Goal: Task Accomplishment & Management: Manage account settings

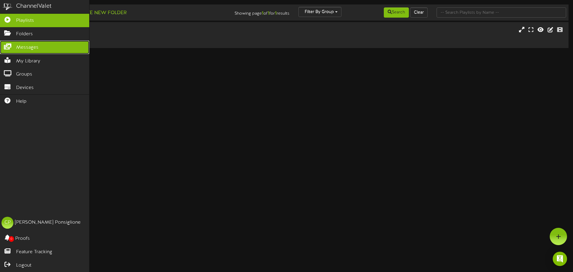
click at [36, 50] on span "Messages" at bounding box center [27, 47] width 22 height 7
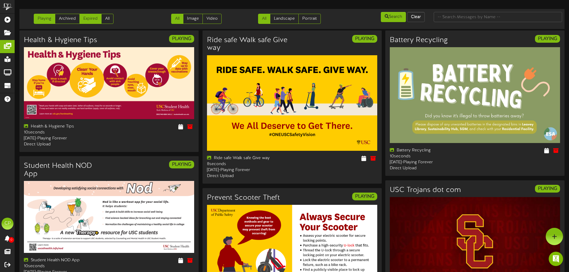
click at [86, 16] on link "Expired" at bounding box center [90, 19] width 22 height 10
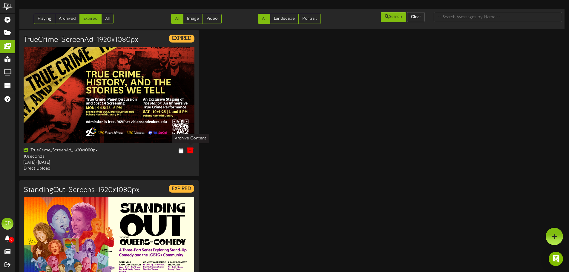
click at [190, 151] on icon at bounding box center [190, 150] width 7 height 7
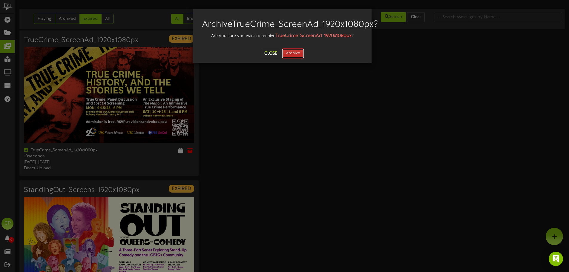
click at [294, 59] on button "Archive" at bounding box center [293, 53] width 22 height 10
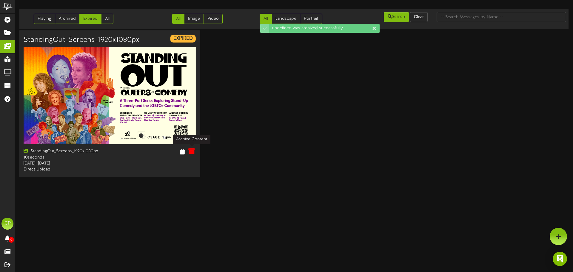
click at [190, 153] on icon at bounding box center [191, 151] width 7 height 7
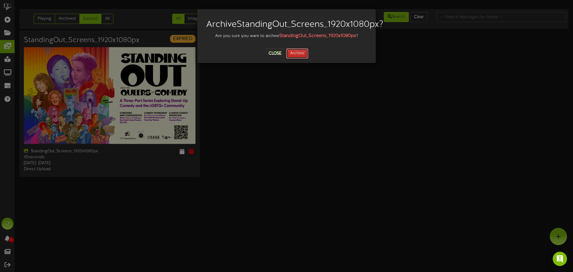
click at [299, 59] on button "Archive" at bounding box center [297, 53] width 22 height 10
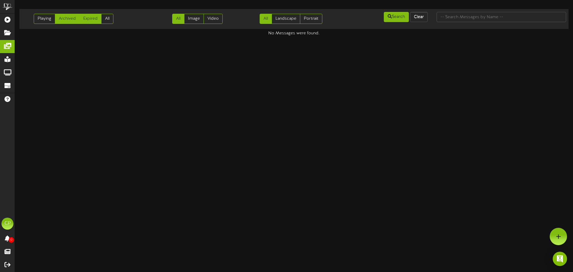
click at [69, 20] on link "Archived" at bounding box center [67, 19] width 25 height 10
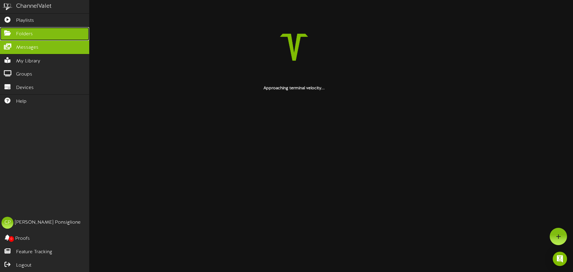
click at [27, 33] on span "Folders" at bounding box center [24, 34] width 17 height 7
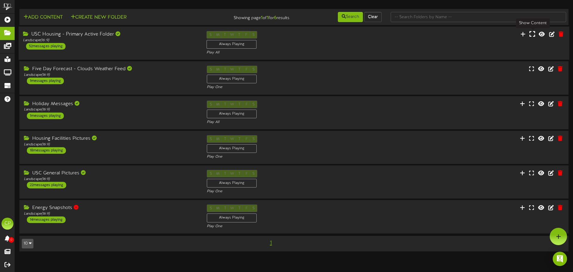
click at [533, 35] on icon at bounding box center [533, 34] width 6 height 7
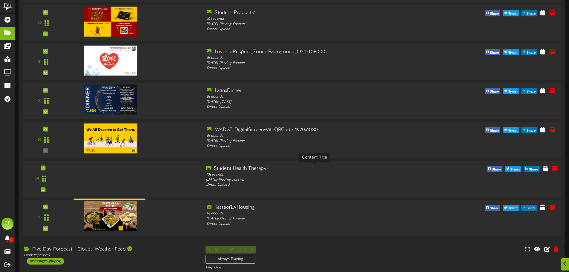
scroll to position [1941, 0]
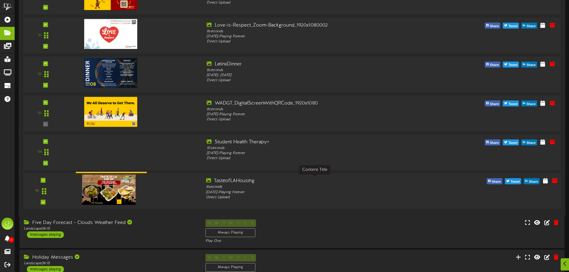
click at [324, 183] on div "TasteofLAHousing" at bounding box center [314, 181] width 217 height 7
click at [547, 180] on icon at bounding box center [545, 180] width 6 height 7
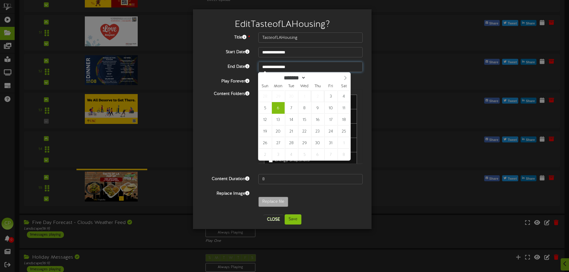
click at [300, 65] on input "**********" at bounding box center [310, 67] width 104 height 10
type input "**********"
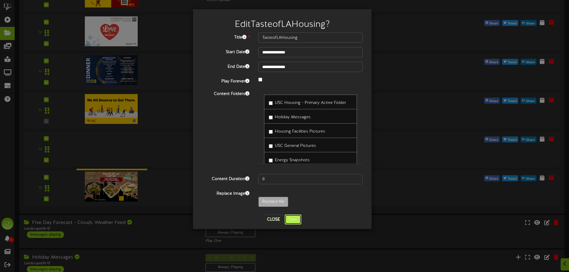
click at [292, 219] on button "Save" at bounding box center [293, 219] width 17 height 10
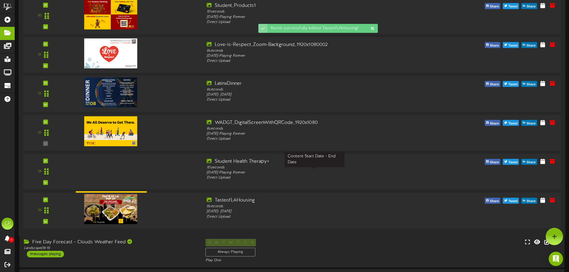
scroll to position [1912, 0]
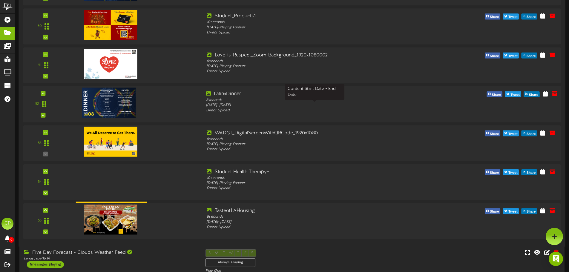
click at [349, 104] on div "[DATE] - [DATE]" at bounding box center [314, 105] width 217 height 5
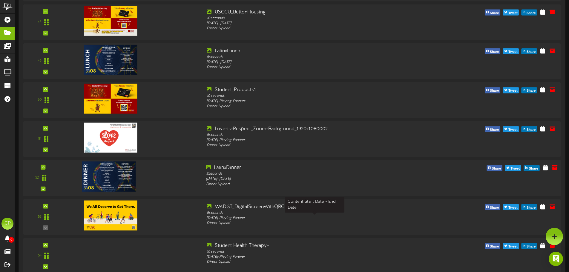
scroll to position [1822, 0]
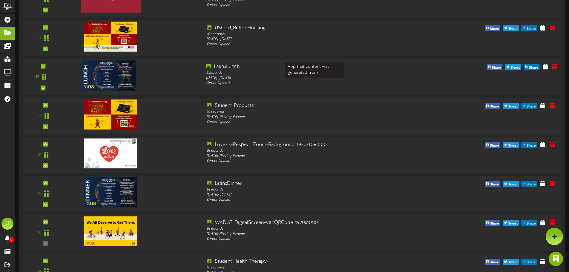
click at [361, 80] on div "[DATE] - [DATE]" at bounding box center [314, 78] width 217 height 5
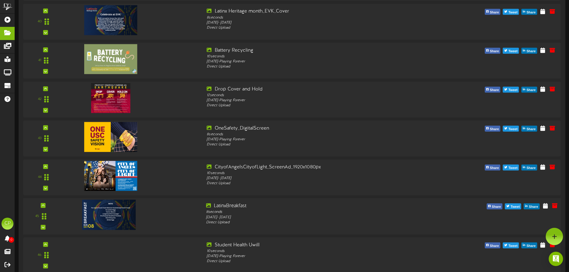
scroll to position [1523, 0]
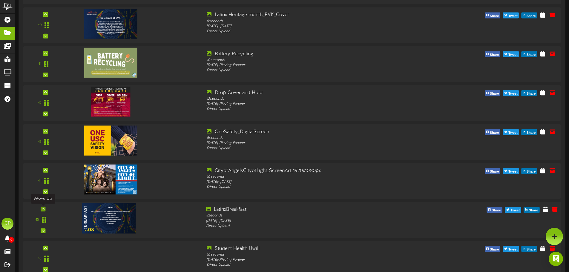
click at [41, 209] on div at bounding box center [43, 209] width 5 height 5
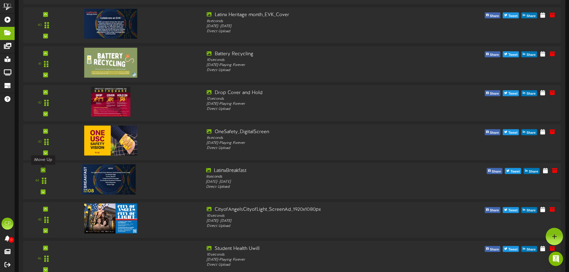
click at [42, 170] on icon at bounding box center [43, 170] width 3 height 3
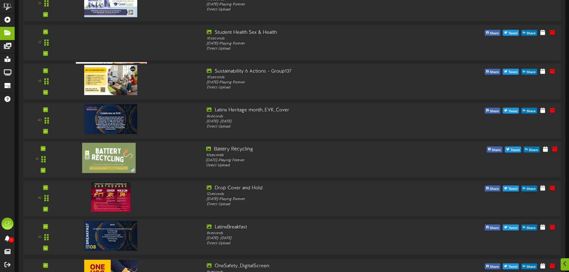
scroll to position [1434, 0]
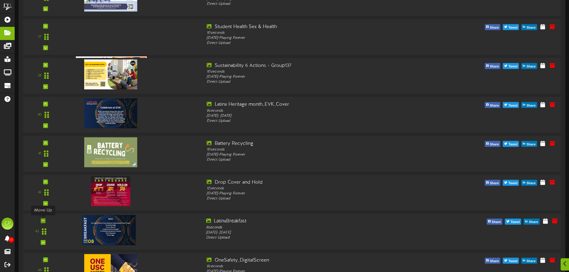
click at [45, 220] on div at bounding box center [43, 220] width 5 height 5
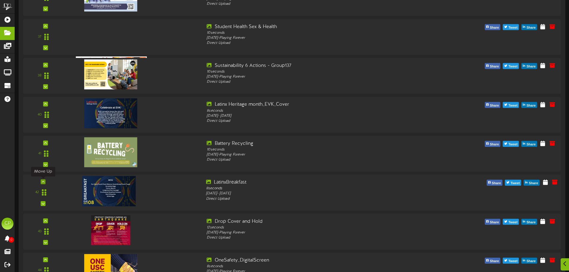
click at [42, 182] on icon at bounding box center [43, 181] width 3 height 3
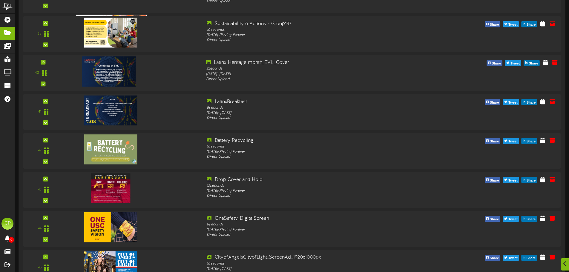
scroll to position [1493, 0]
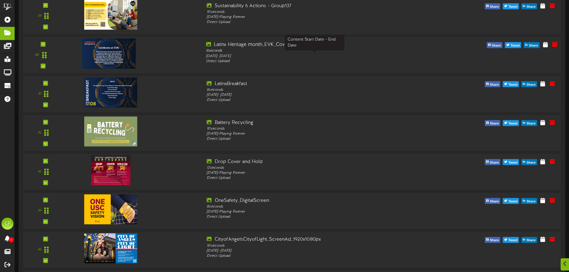
click at [317, 55] on div "[DATE] - [DATE]" at bounding box center [314, 55] width 217 height 5
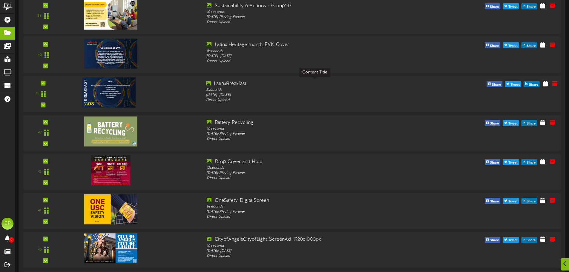
click at [300, 87] on div "LatinxBreakfast" at bounding box center [314, 83] width 217 height 7
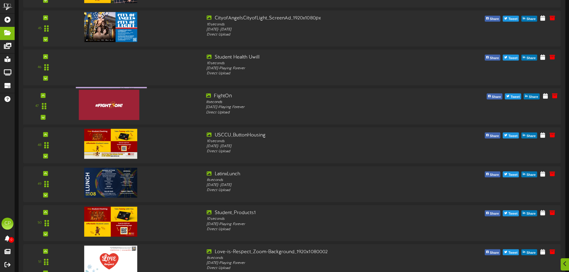
scroll to position [1732, 0]
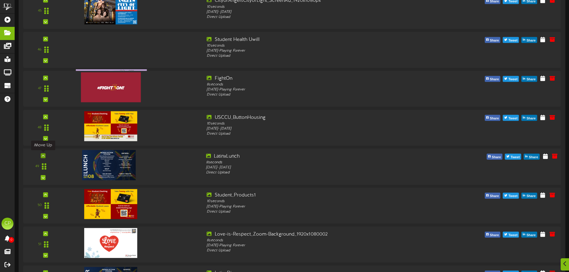
click at [43, 155] on icon at bounding box center [43, 155] width 3 height 3
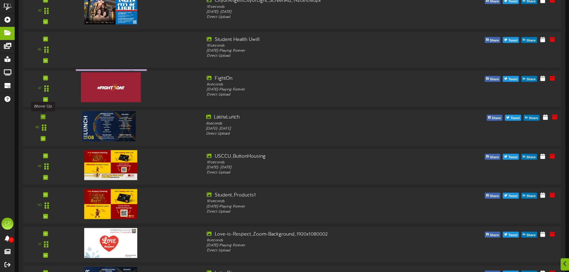
click at [42, 116] on icon at bounding box center [43, 116] width 3 height 3
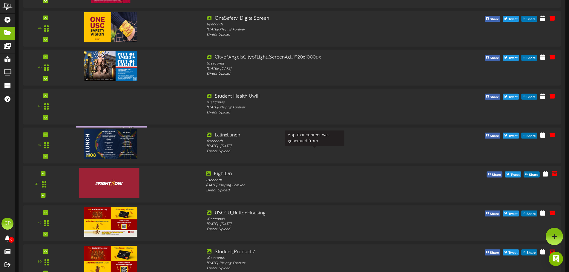
scroll to position [1613, 0]
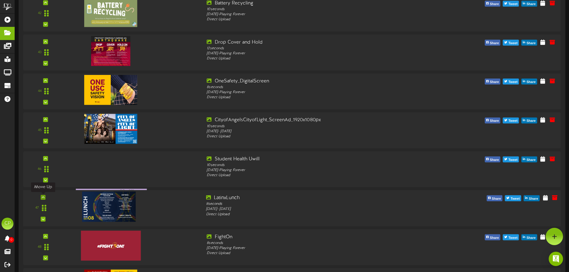
click at [43, 199] on icon at bounding box center [43, 197] width 3 height 3
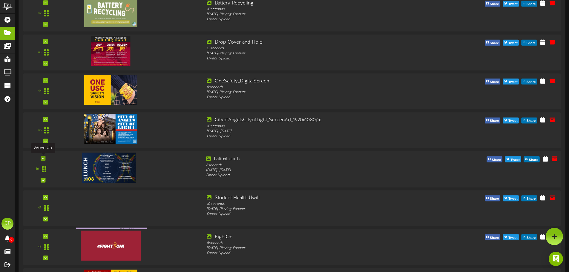
click at [43, 159] on icon at bounding box center [43, 158] width 3 height 3
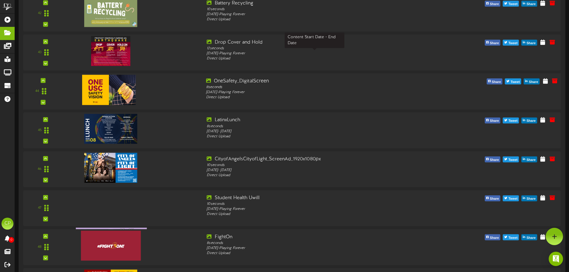
scroll to position [1493, 0]
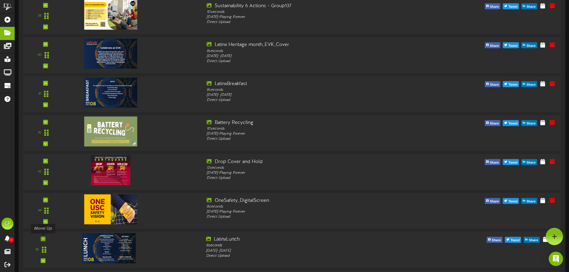
click at [44, 239] on icon at bounding box center [43, 238] width 3 height 3
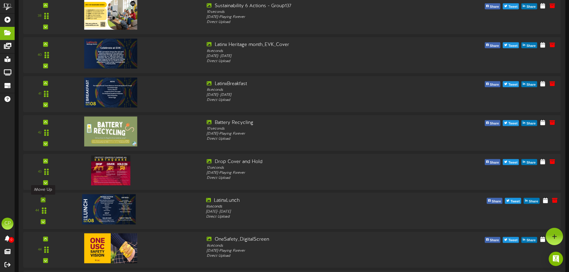
click at [43, 200] on icon at bounding box center [43, 200] width 3 height 3
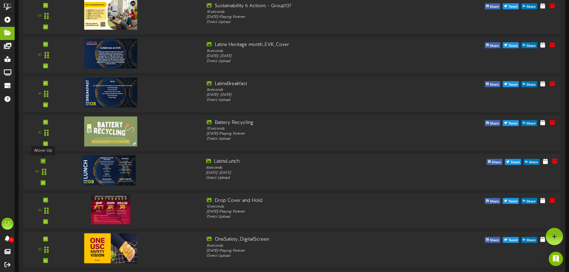
click at [45, 161] on div at bounding box center [43, 161] width 5 height 5
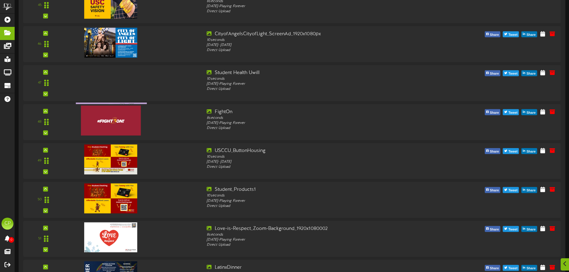
scroll to position [1792, 0]
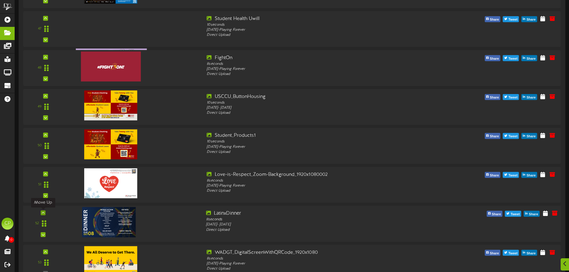
click at [44, 213] on icon at bounding box center [43, 212] width 3 height 3
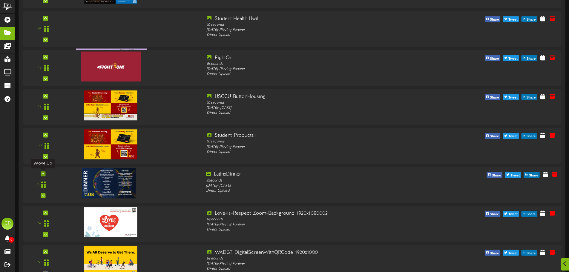
click at [42, 172] on div at bounding box center [43, 173] width 5 height 5
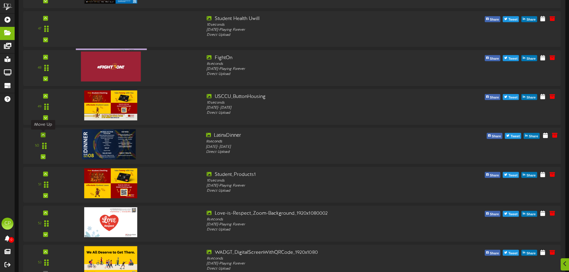
click at [43, 135] on icon at bounding box center [43, 135] width 3 height 3
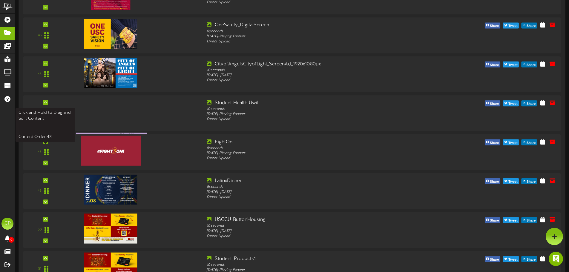
scroll to position [1702, 0]
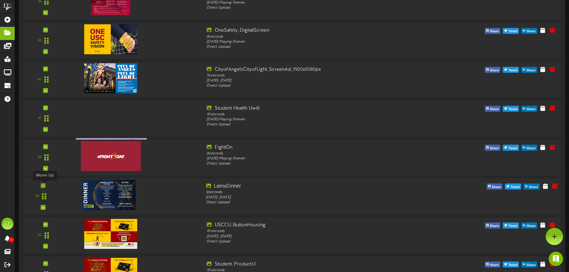
click at [42, 185] on icon at bounding box center [43, 185] width 3 height 3
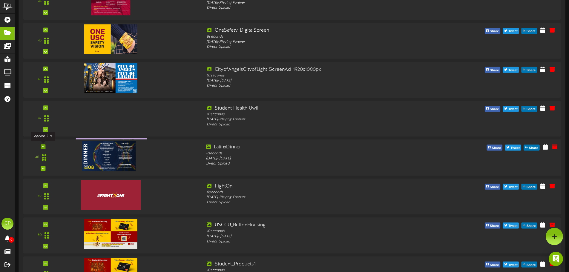
click at [42, 147] on icon at bounding box center [43, 146] width 3 height 3
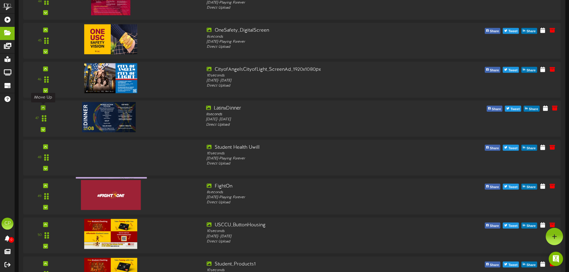
click at [44, 108] on icon at bounding box center [43, 107] width 3 height 3
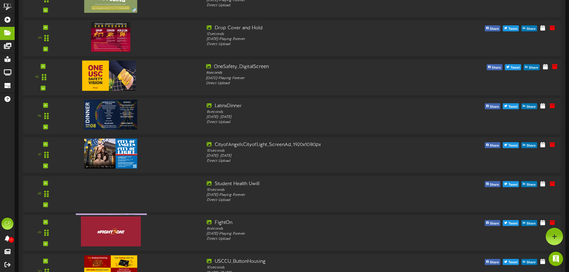
scroll to position [1613, 0]
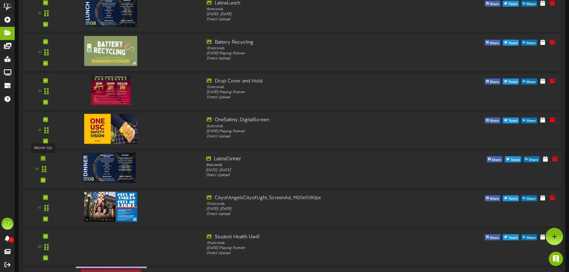
click at [42, 158] on icon at bounding box center [43, 158] width 3 height 3
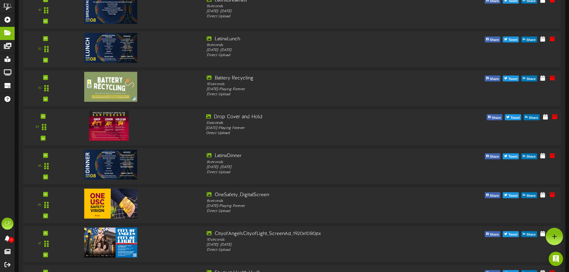
scroll to position [1553, 0]
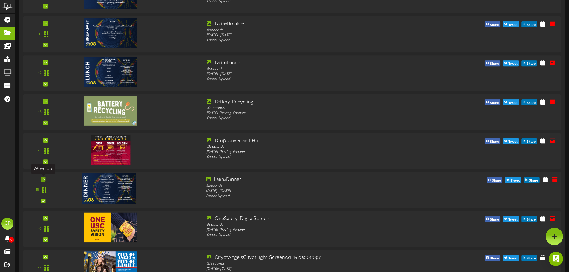
click at [43, 180] on icon at bounding box center [43, 179] width 3 height 3
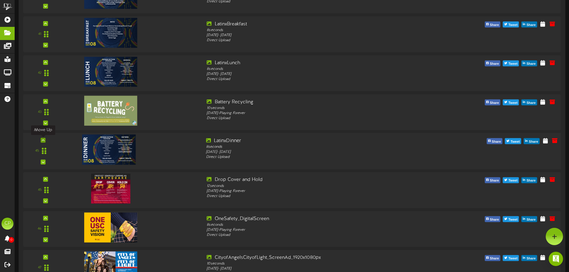
click at [43, 141] on icon at bounding box center [43, 140] width 3 height 3
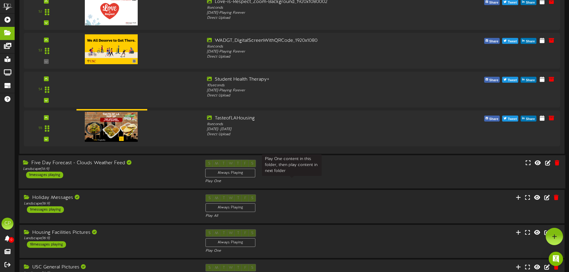
scroll to position [1941, 0]
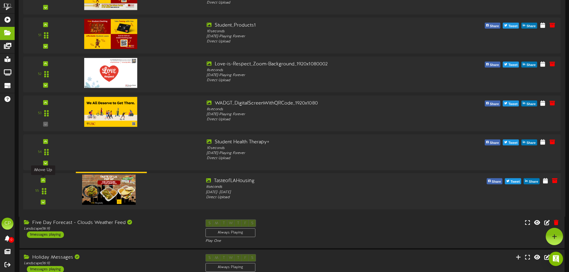
click at [43, 181] on icon at bounding box center [43, 180] width 3 height 3
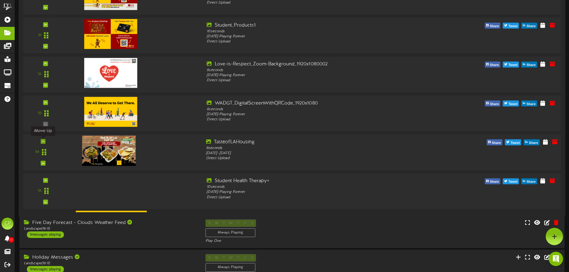
click at [43, 142] on icon at bounding box center [43, 141] width 3 height 3
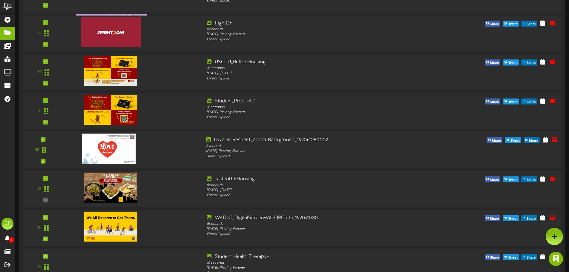
scroll to position [1852, 0]
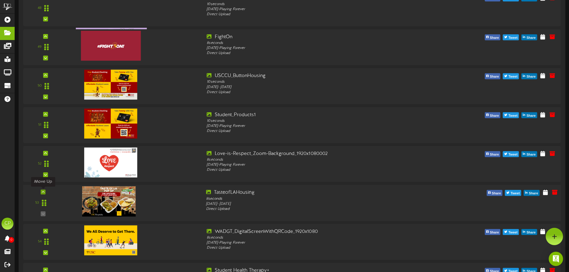
click at [43, 194] on icon at bounding box center [43, 192] width 3 height 3
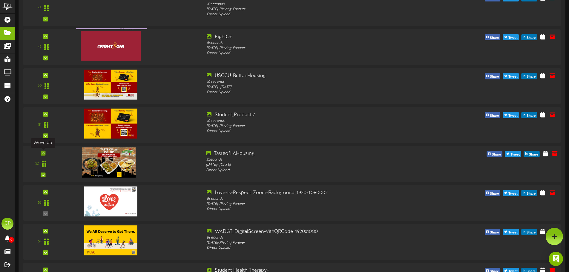
click at [44, 154] on icon at bounding box center [43, 153] width 3 height 3
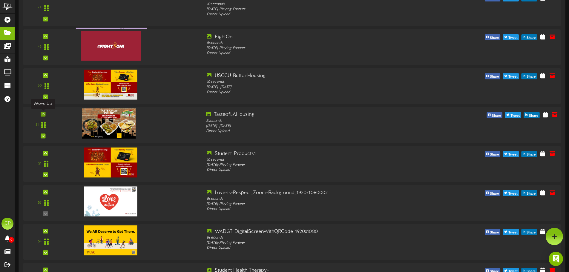
click at [43, 114] on icon at bounding box center [43, 114] width 3 height 3
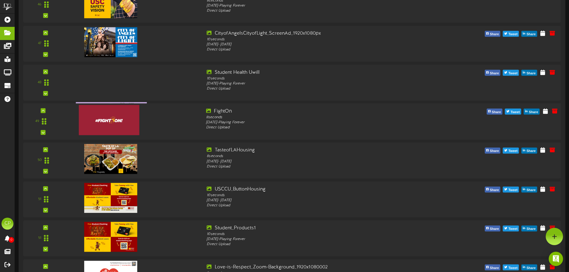
scroll to position [1762, 0]
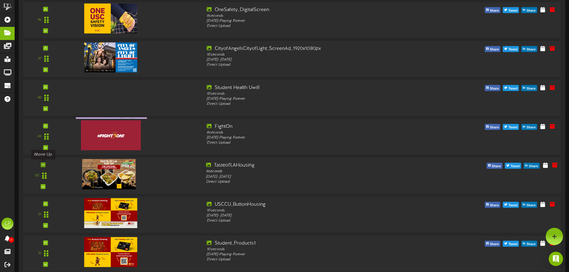
click at [43, 165] on icon at bounding box center [43, 164] width 3 height 3
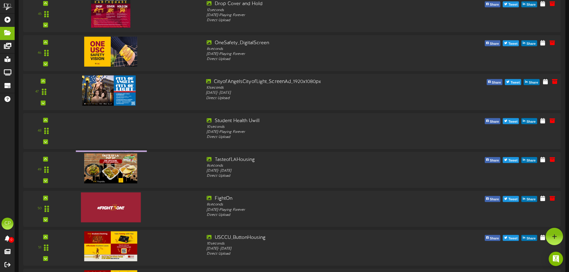
scroll to position [1673, 0]
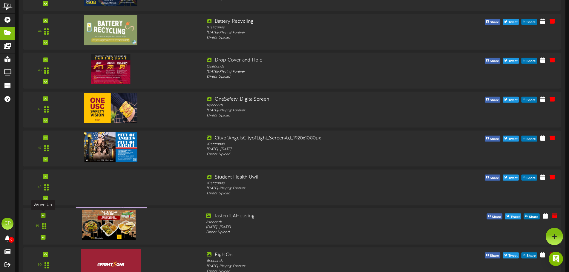
click at [42, 215] on icon at bounding box center [43, 215] width 3 height 3
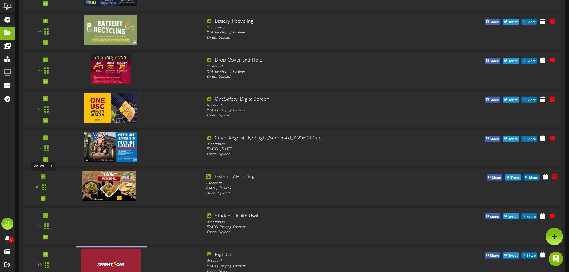
click at [43, 176] on icon at bounding box center [43, 176] width 3 height 3
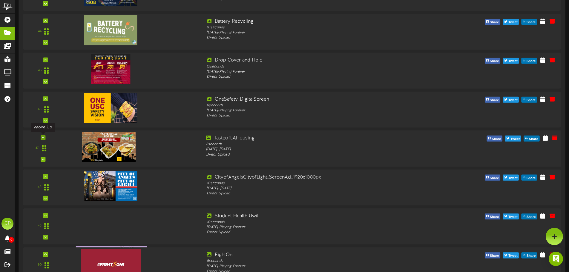
click at [42, 137] on icon at bounding box center [43, 137] width 3 height 3
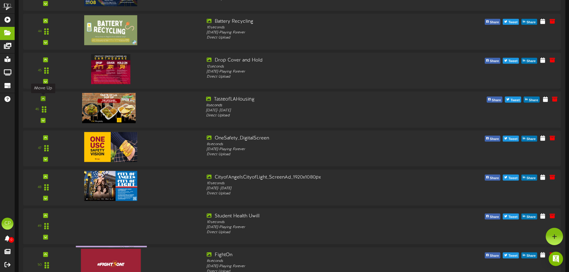
click at [42, 99] on icon at bounding box center [43, 98] width 3 height 3
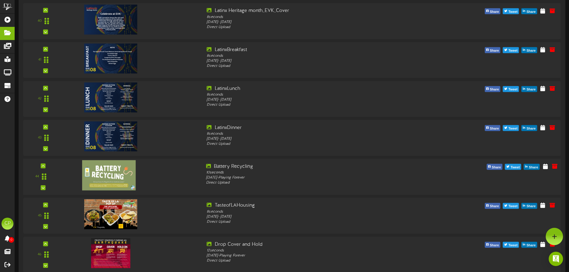
scroll to position [1523, 0]
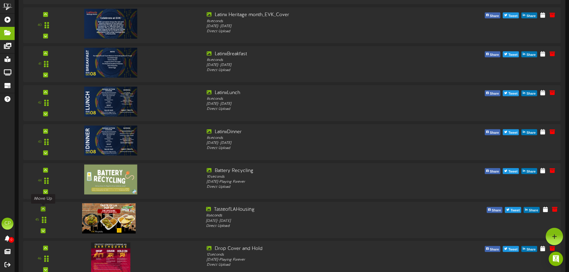
click at [43, 209] on icon at bounding box center [43, 209] width 3 height 3
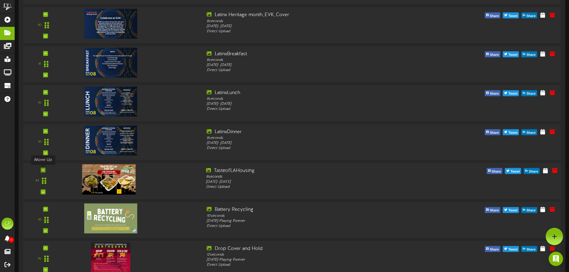
click at [42, 170] on icon at bounding box center [43, 170] width 3 height 3
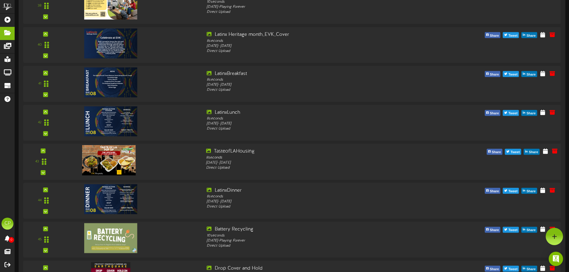
scroll to position [1464, 0]
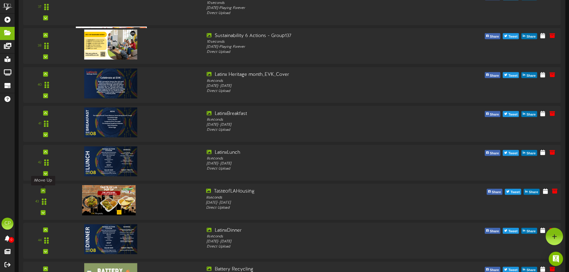
click at [44, 191] on icon at bounding box center [43, 190] width 3 height 3
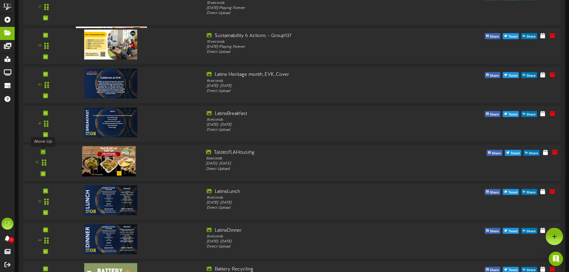
click at [43, 152] on icon at bounding box center [43, 152] width 3 height 3
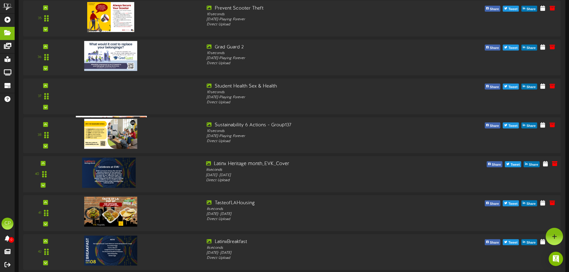
scroll to position [1374, 0]
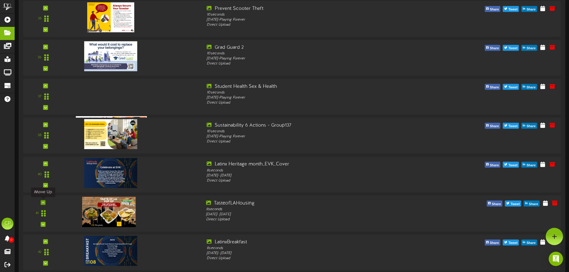
click at [43, 201] on icon at bounding box center [43, 202] width 3 height 3
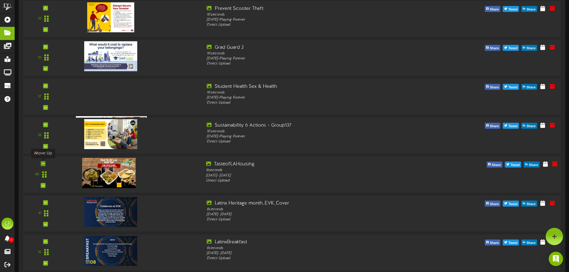
click at [43, 164] on icon at bounding box center [43, 163] width 3 height 3
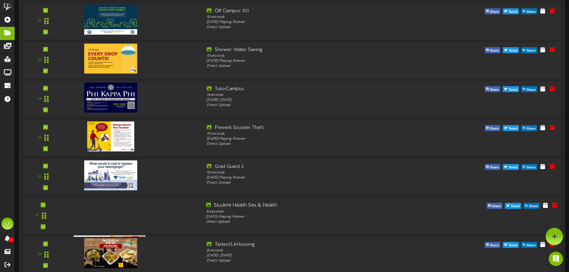
scroll to position [1254, 0]
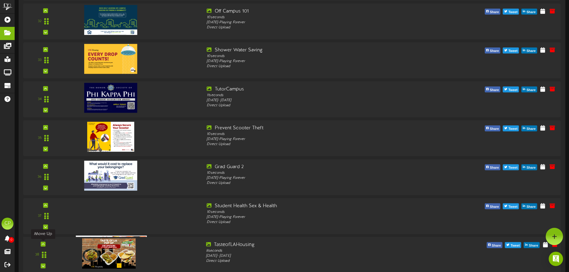
click at [45, 245] on div at bounding box center [43, 244] width 5 height 5
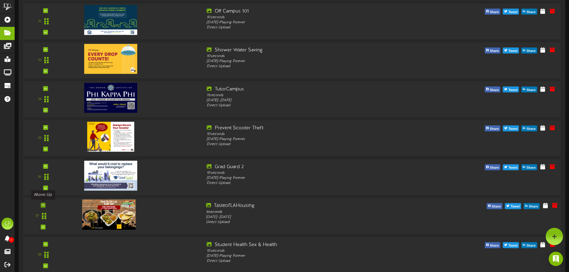
click at [43, 205] on icon at bounding box center [43, 205] width 3 height 3
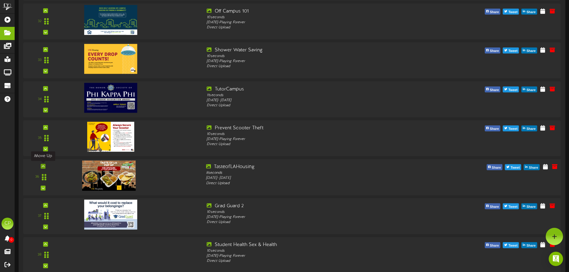
click at [42, 165] on icon at bounding box center [43, 166] width 3 height 3
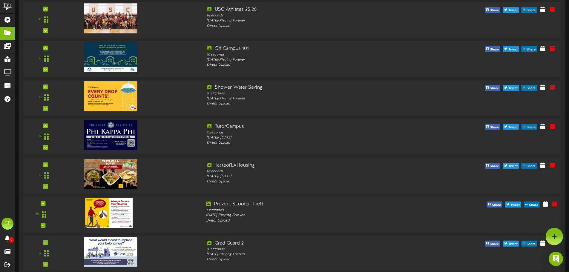
scroll to position [1195, 0]
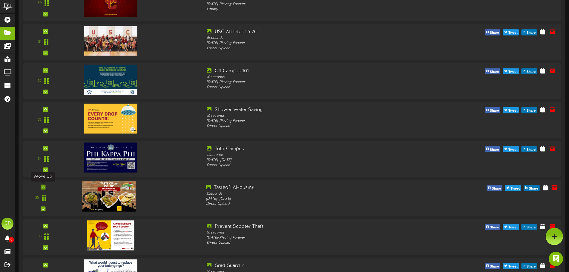
click at [44, 187] on icon at bounding box center [43, 186] width 3 height 3
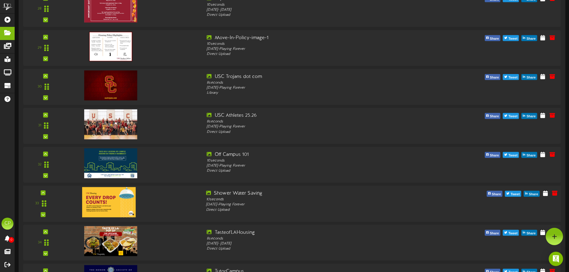
scroll to position [1105, 0]
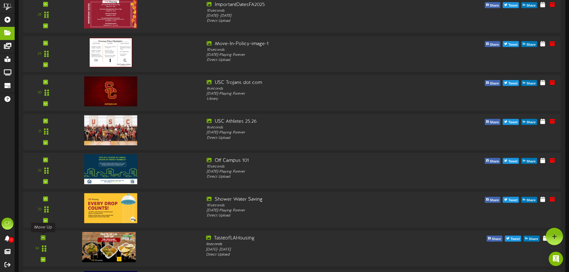
click at [42, 237] on icon at bounding box center [43, 237] width 3 height 3
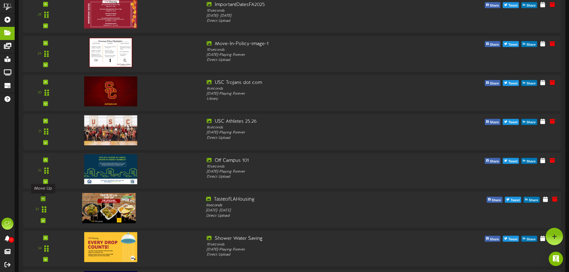
click at [43, 198] on icon at bounding box center [43, 198] width 3 height 3
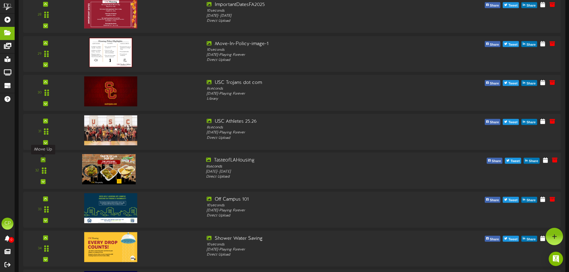
click at [42, 160] on icon at bounding box center [43, 159] width 3 height 3
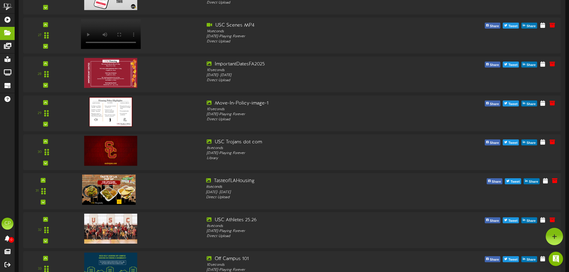
scroll to position [1045, 0]
click at [42, 182] on icon at bounding box center [43, 180] width 3 height 3
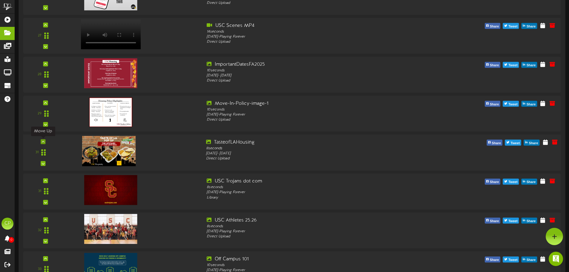
click at [42, 142] on icon at bounding box center [43, 141] width 3 height 3
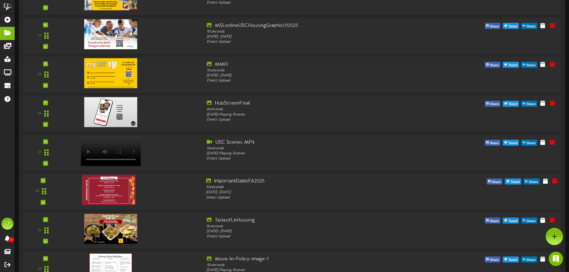
scroll to position [926, 0]
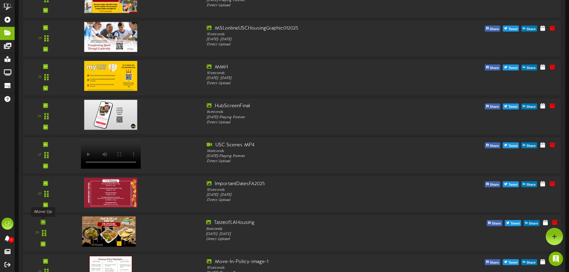
click at [43, 222] on icon at bounding box center [43, 222] width 3 height 3
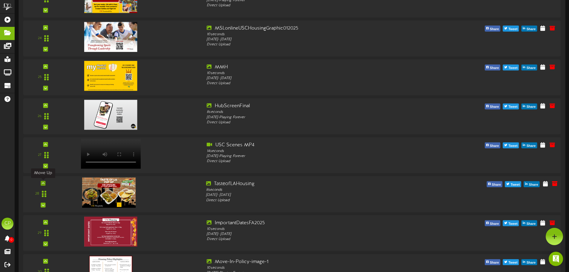
click at [43, 183] on icon at bounding box center [43, 183] width 3 height 3
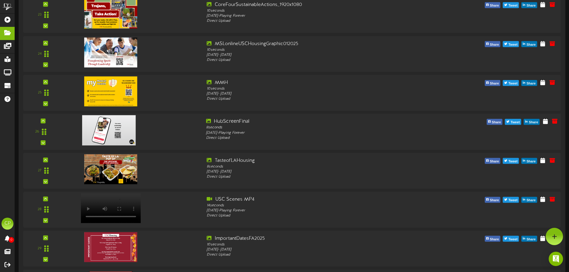
scroll to position [866, 0]
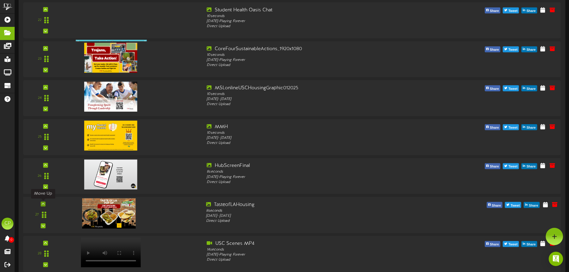
click at [42, 205] on icon at bounding box center [43, 204] width 3 height 3
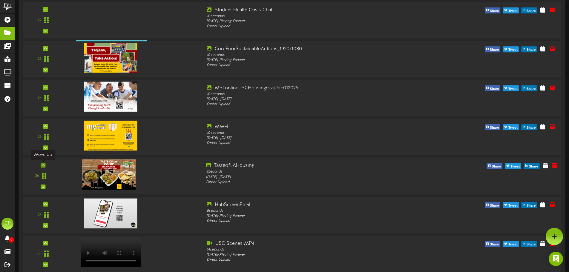
click at [42, 164] on icon at bounding box center [43, 165] width 3 height 3
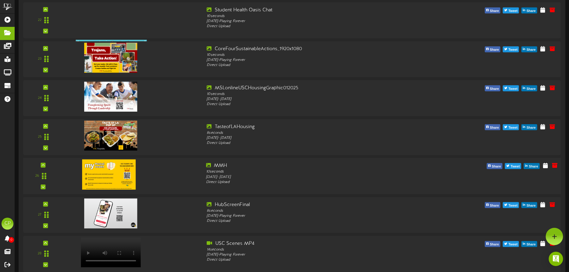
scroll to position [806, 0]
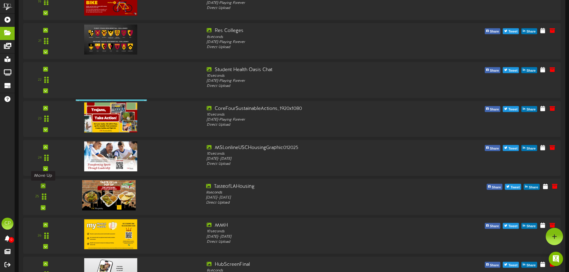
click at [43, 185] on icon at bounding box center [43, 186] width 3 height 3
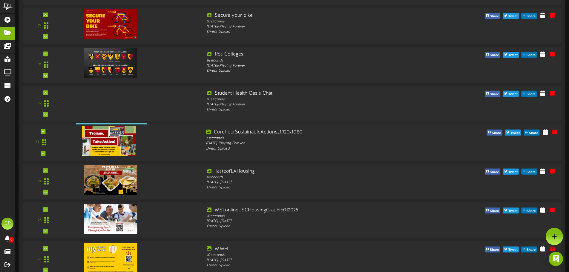
scroll to position [747, 0]
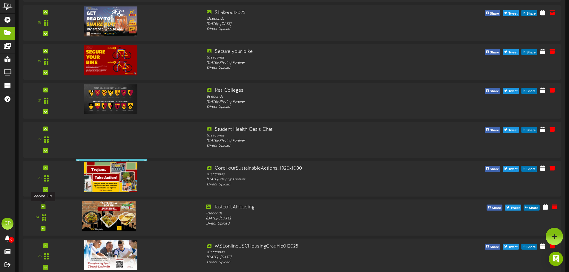
click at [44, 207] on icon at bounding box center [43, 206] width 3 height 3
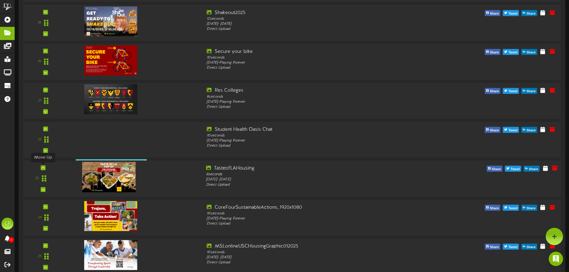
click at [42, 168] on icon at bounding box center [43, 167] width 3 height 3
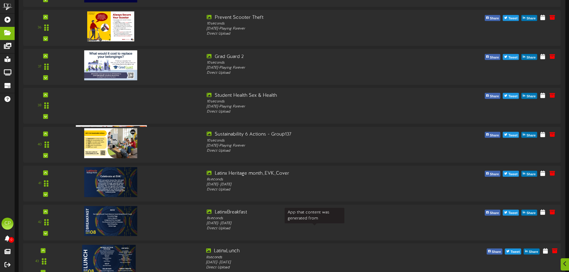
scroll to position [1464, 0]
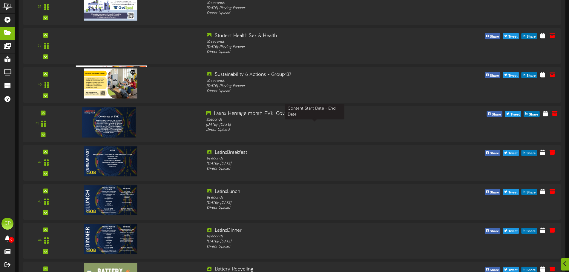
click at [353, 126] on div "[DATE] - [DATE]" at bounding box center [314, 124] width 217 height 5
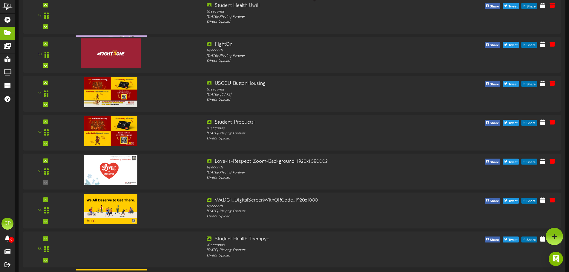
scroll to position [1762, 0]
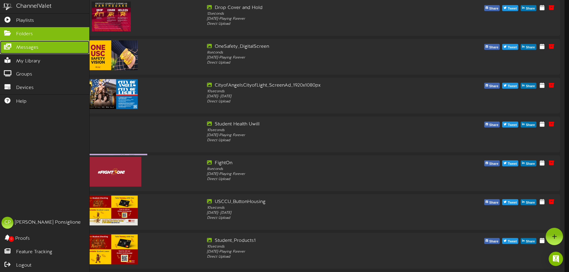
click at [19, 47] on span "Messages" at bounding box center [27, 47] width 22 height 7
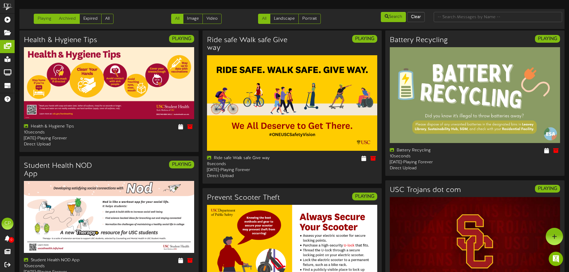
click at [64, 17] on link "Archived" at bounding box center [67, 19] width 25 height 10
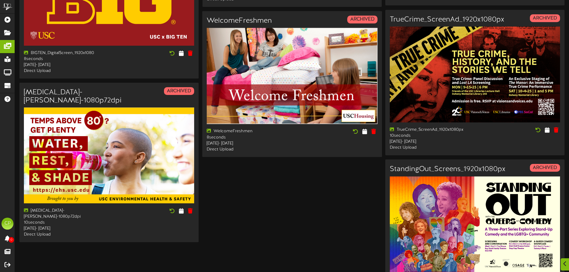
scroll to position [806, 0]
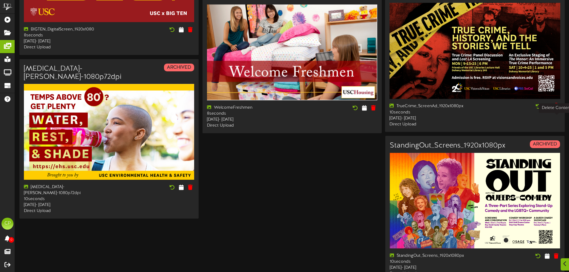
click at [555, 110] on icon at bounding box center [556, 106] width 6 height 7
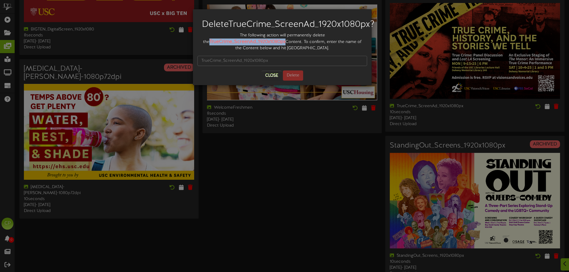
drag, startPoint x: 203, startPoint y: 50, endPoint x: 278, endPoint y: 50, distance: 75.9
click at [278, 50] on div "The following action will permanently delete the TrueCrime_ScreenAd_1920x1080px…" at bounding box center [282, 42] width 170 height 19
copy strong "TrueCrime_ScreenAd_1920x1080px"
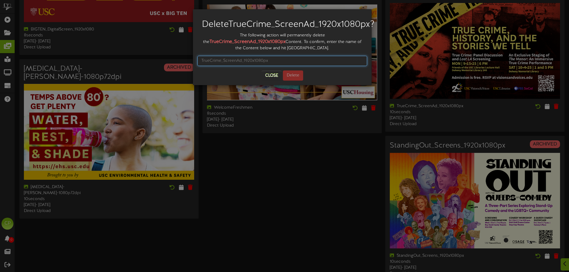
click at [226, 66] on input "text" at bounding box center [282, 61] width 170 height 10
paste input "TrueCrime_ScreenAd_1920x1080px"
type input "TrueCrime_ScreenAd_1920x1080px"
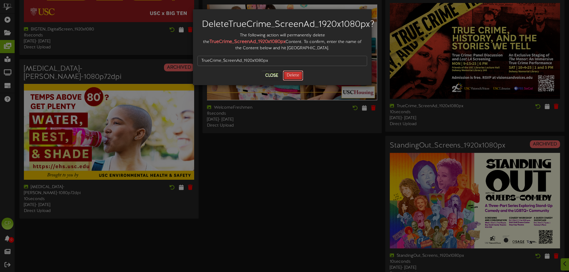
click at [292, 81] on button "Delete" at bounding box center [293, 75] width 20 height 10
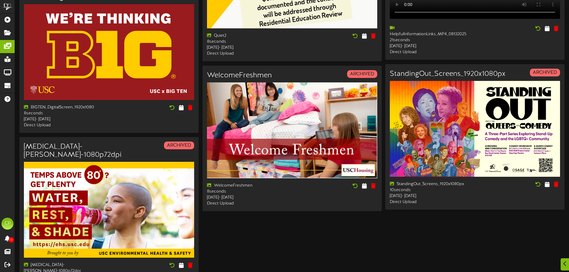
scroll to position [747, 0]
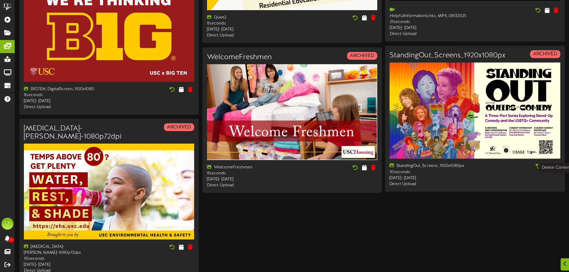
click at [556, 169] on icon at bounding box center [556, 166] width 6 height 7
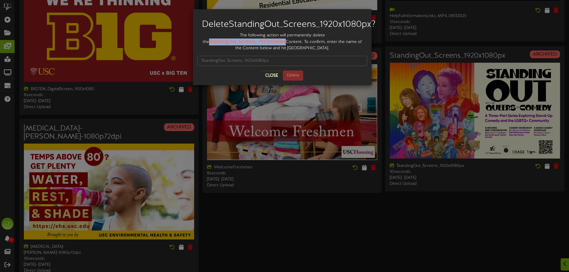
drag, startPoint x: 204, startPoint y: 52, endPoint x: 278, endPoint y: 51, distance: 74.1
click at [278, 45] on strong "StandingOut_Screens_1920x1080px" at bounding box center [247, 41] width 77 height 5
copy strong "StandingOut_Screens_1920x1080px"
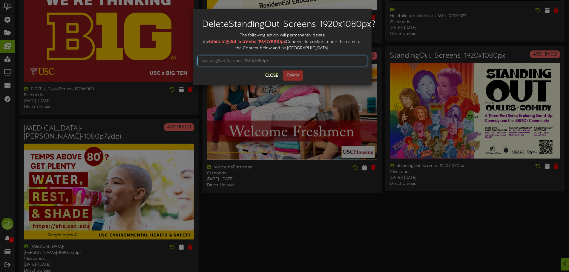
click at [215, 66] on input "text" at bounding box center [282, 61] width 170 height 10
paste input "StandingOut_Screens_1920x1080px"
type input "StandingOut_Screens_1920x1080px"
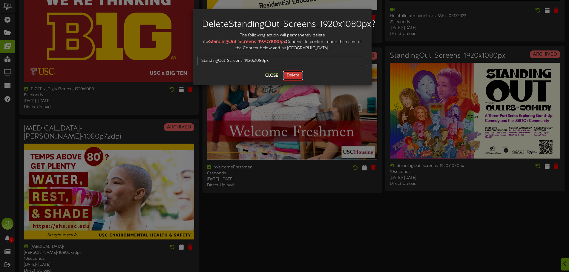
click at [290, 81] on button "Delete" at bounding box center [293, 75] width 20 height 10
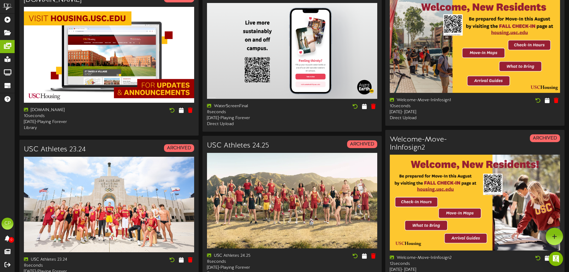
scroll to position [0, 0]
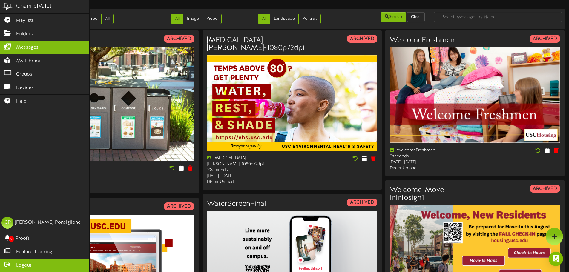
click at [20, 265] on span "Logout" at bounding box center [23, 265] width 15 height 7
